Goal: Check status: Check status

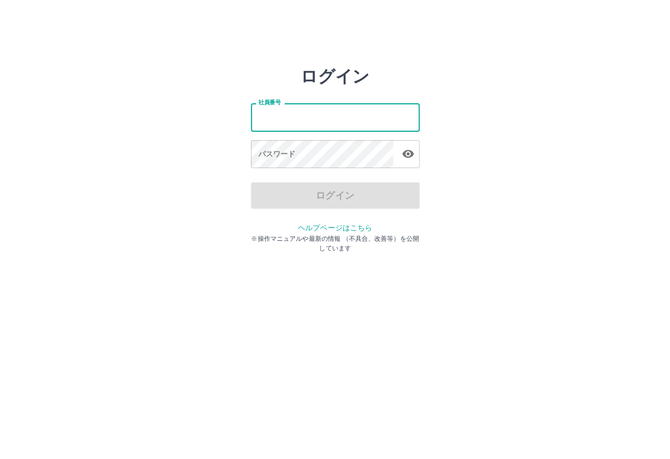
click at [285, 115] on input "社員番号" at bounding box center [335, 117] width 169 height 28
type input "*******"
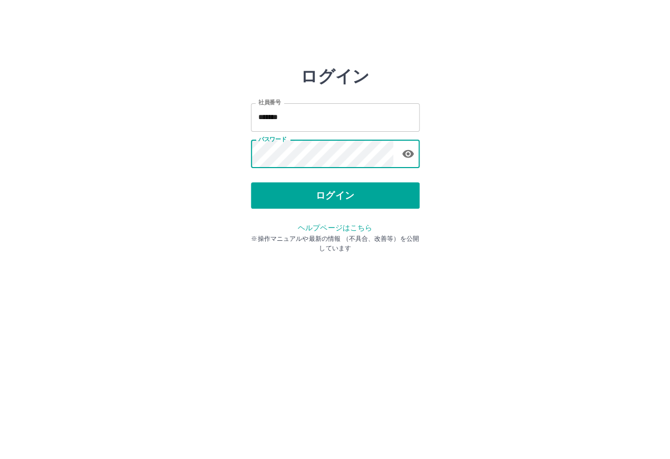
click at [384, 194] on button "ログイン" at bounding box center [335, 195] width 169 height 26
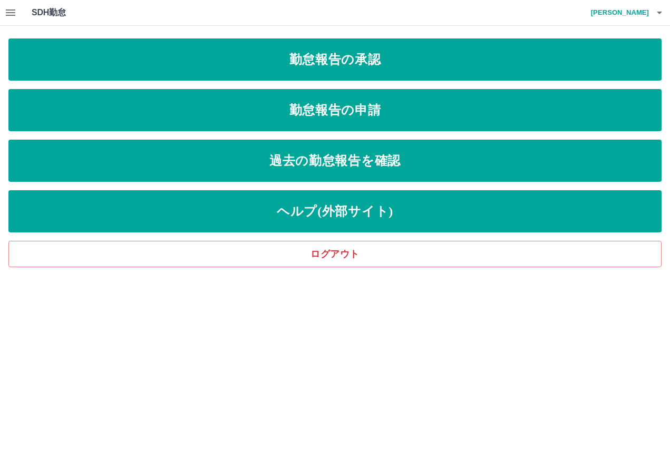
click at [637, 169] on link "過去の勤怠報告を確認" at bounding box center [334, 161] width 653 height 42
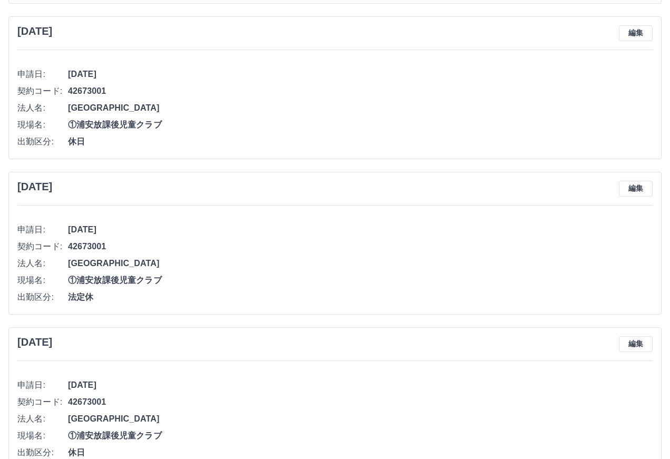
scroll to position [3543, 0]
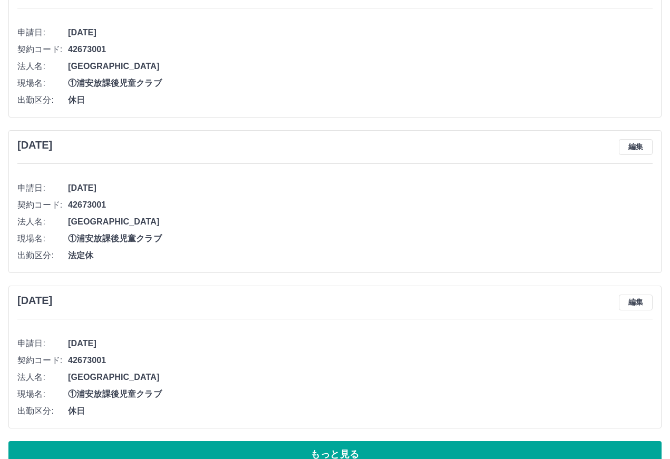
click at [359, 459] on button "もっと見る" at bounding box center [334, 454] width 653 height 26
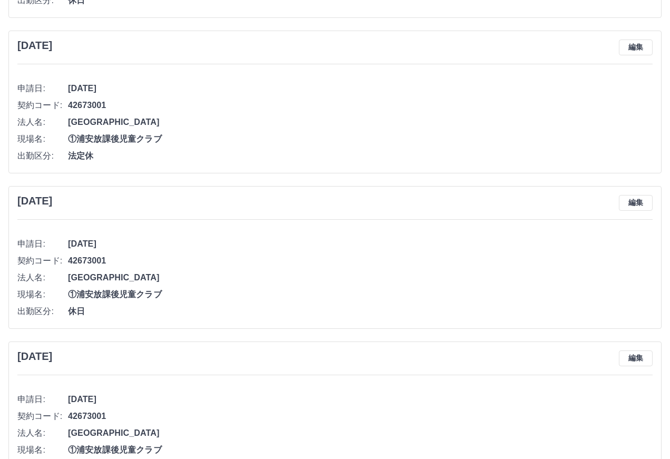
scroll to position [4888, 0]
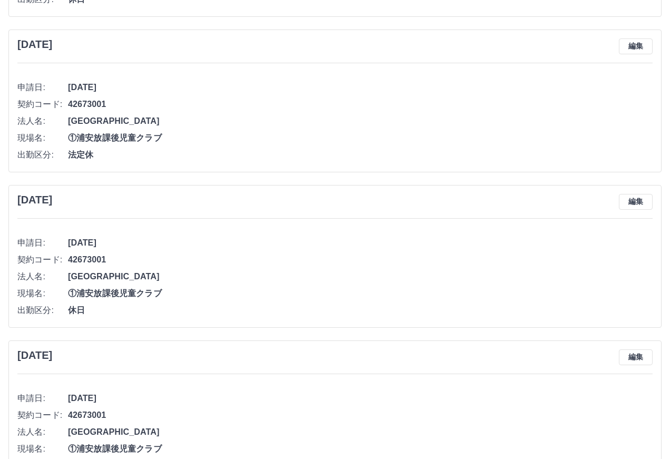
click at [303, 390] on li "申請日: 2024年11月30日(土)" at bounding box center [334, 398] width 635 height 17
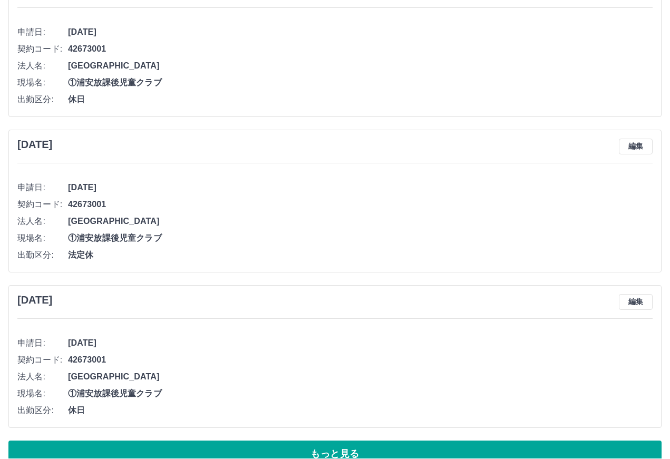
scroll to position [7567, 0]
click at [371, 444] on button "もっと見る" at bounding box center [334, 454] width 653 height 26
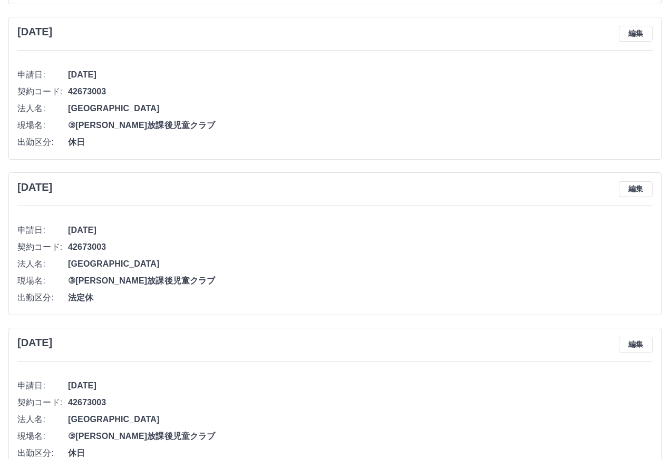
scroll to position [9859, 0]
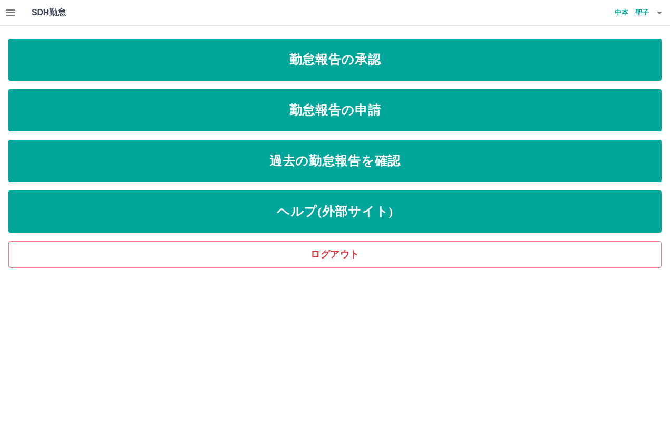
click at [512, 167] on link "過去の勤怠報告を確認" at bounding box center [334, 161] width 653 height 42
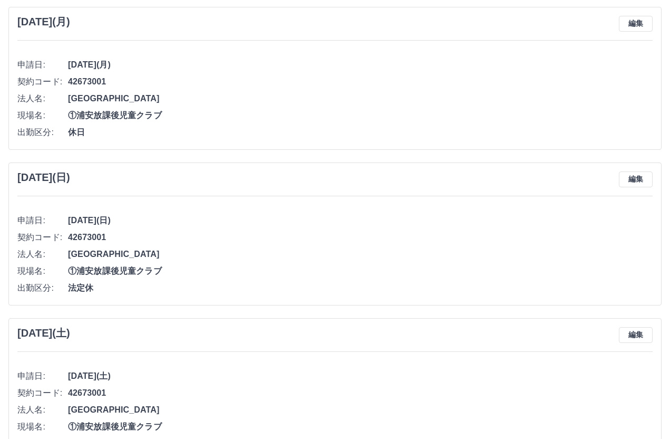
scroll to position [3543, 0]
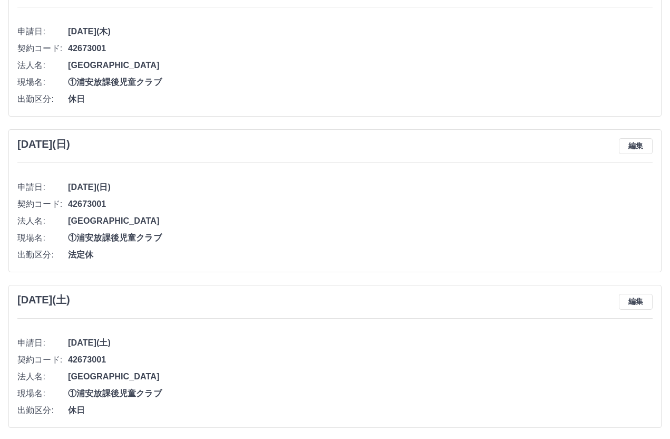
scroll to position [7566, 0]
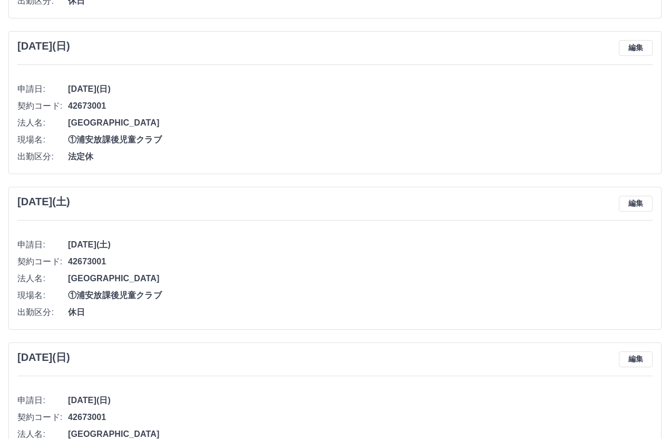
scroll to position [7658, 0]
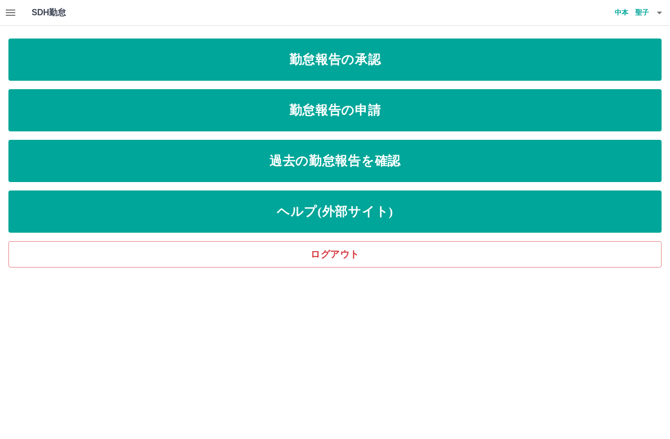
click at [662, 6] on icon "button" at bounding box center [659, 12] width 13 height 13
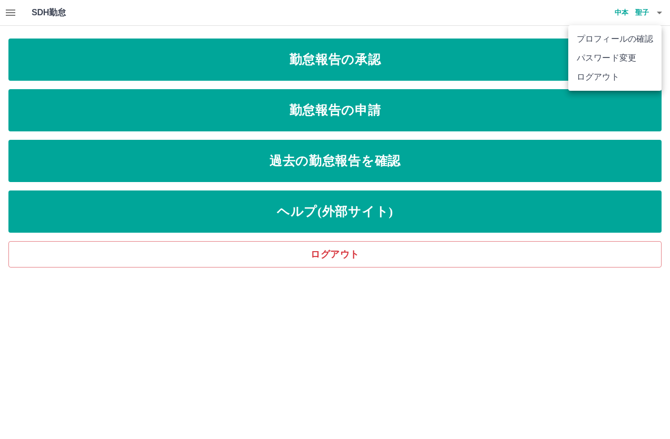
click at [600, 76] on li "ログアウト" at bounding box center [614, 76] width 93 height 19
